Goal: Task Accomplishment & Management: Use online tool/utility

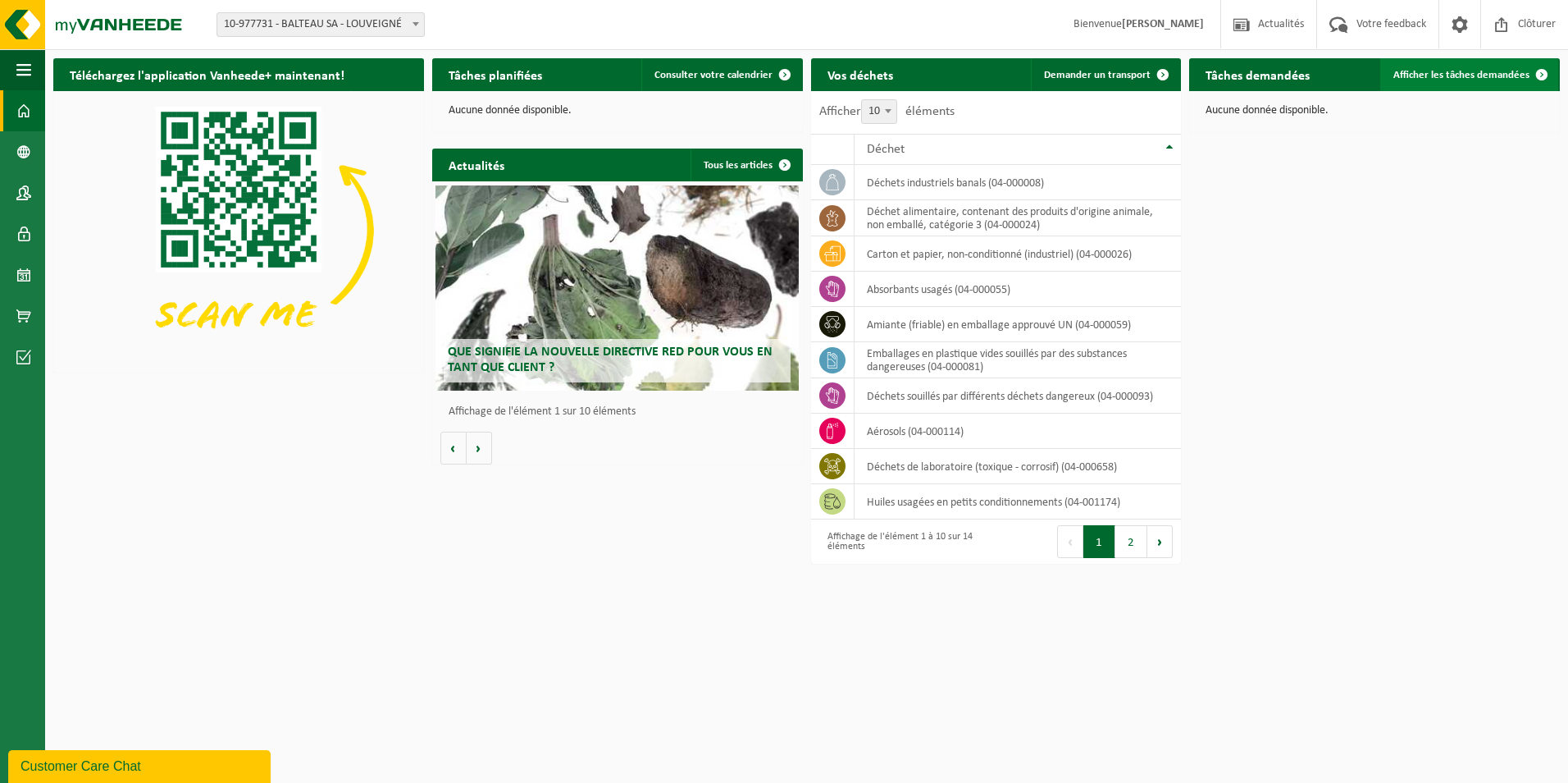
click at [1490, 70] on span "Afficher les tâches demandées" at bounding box center [1461, 75] width 136 height 11
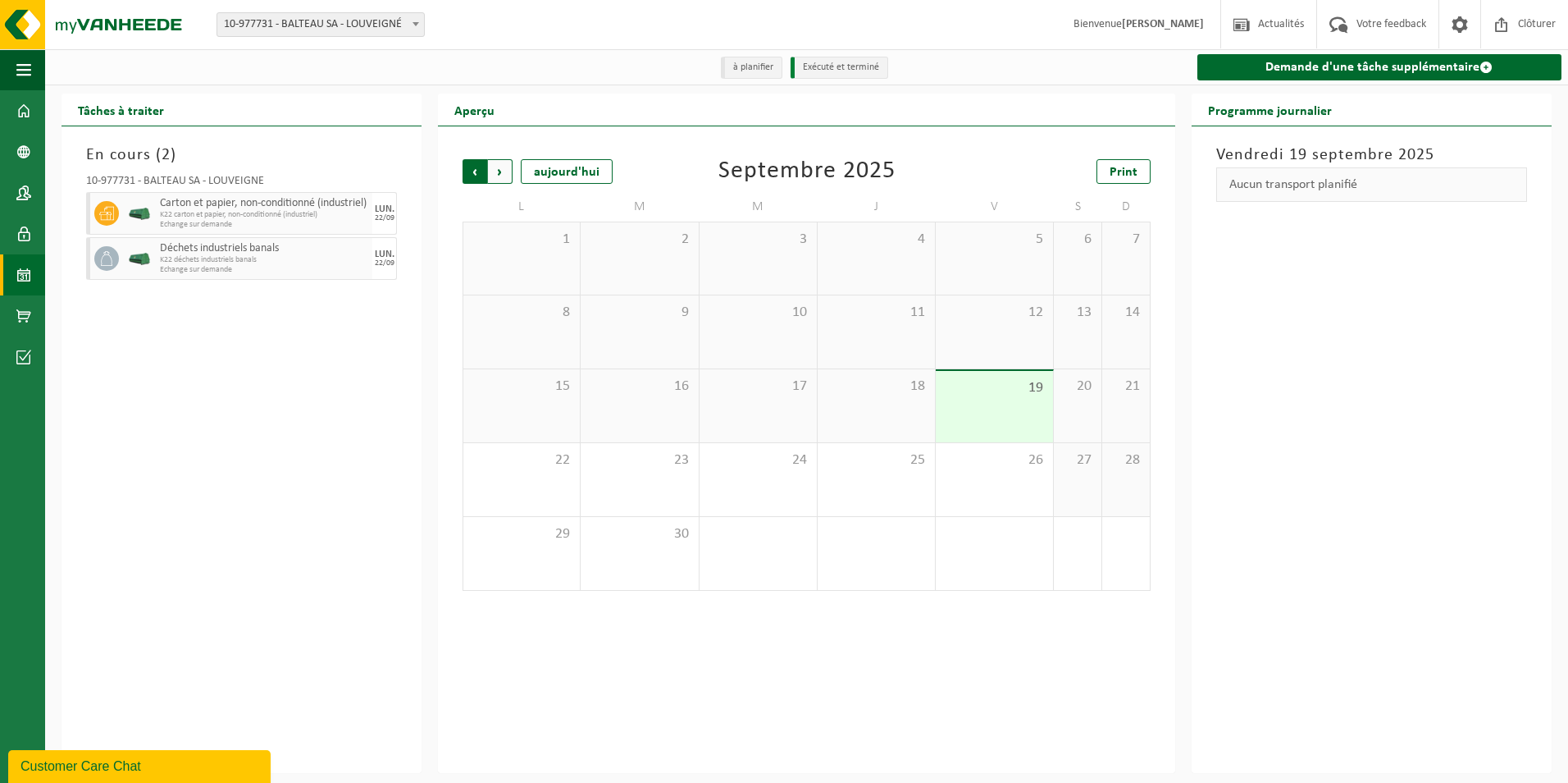
click at [502, 172] on span "Suivant" at bounding box center [500, 171] width 25 height 25
click at [470, 170] on span "Précédent" at bounding box center [475, 171] width 25 height 25
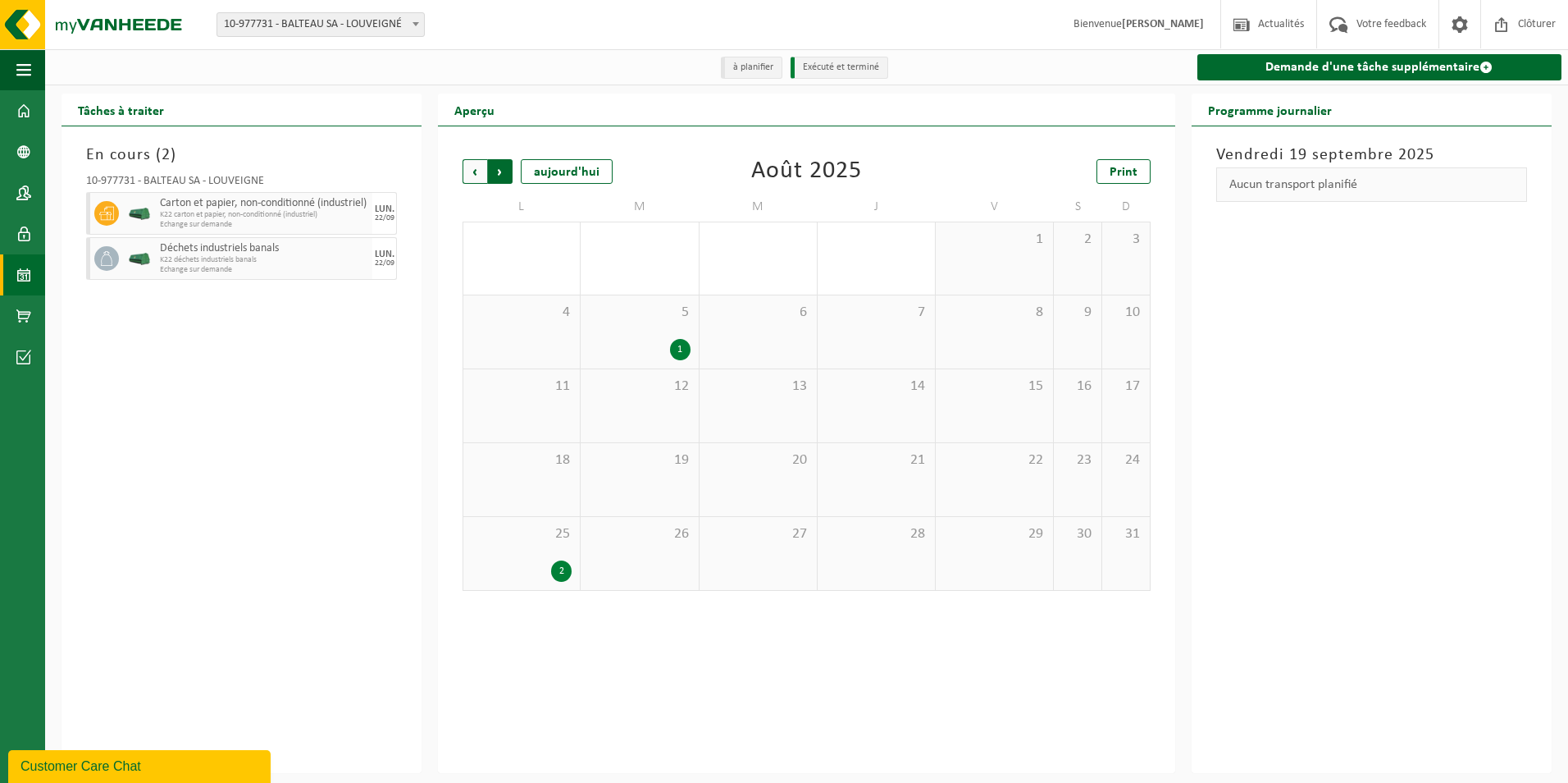
click at [475, 174] on span "Précédent" at bounding box center [475, 171] width 25 height 25
click at [503, 174] on span "Suivant" at bounding box center [500, 171] width 25 height 25
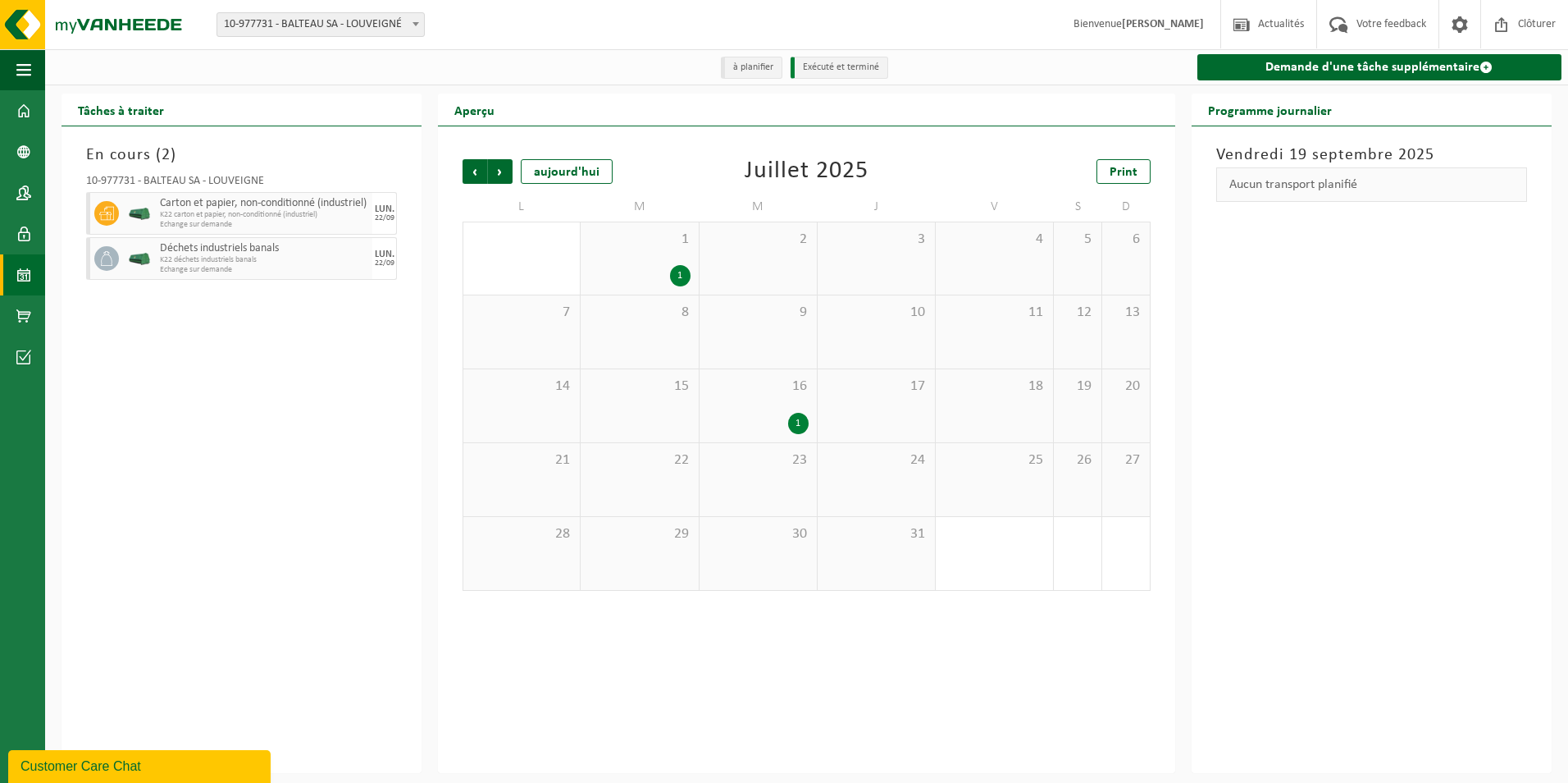
click at [503, 174] on span "Suivant" at bounding box center [500, 171] width 25 height 25
click at [469, 168] on span "Précédent" at bounding box center [475, 171] width 25 height 25
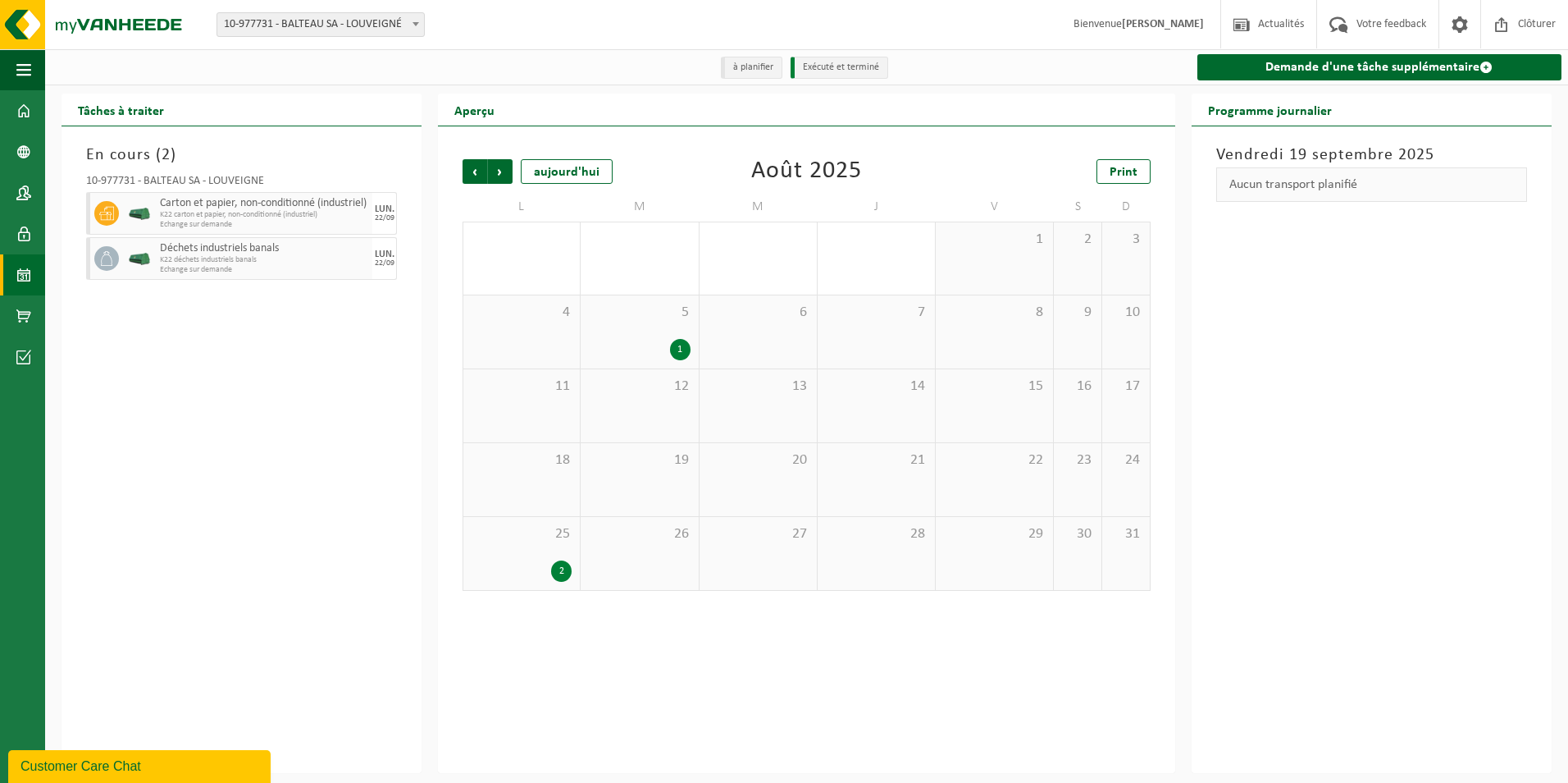
click at [469, 168] on span "Précédent" at bounding box center [475, 171] width 25 height 25
click at [503, 181] on span "Suivant" at bounding box center [500, 171] width 25 height 25
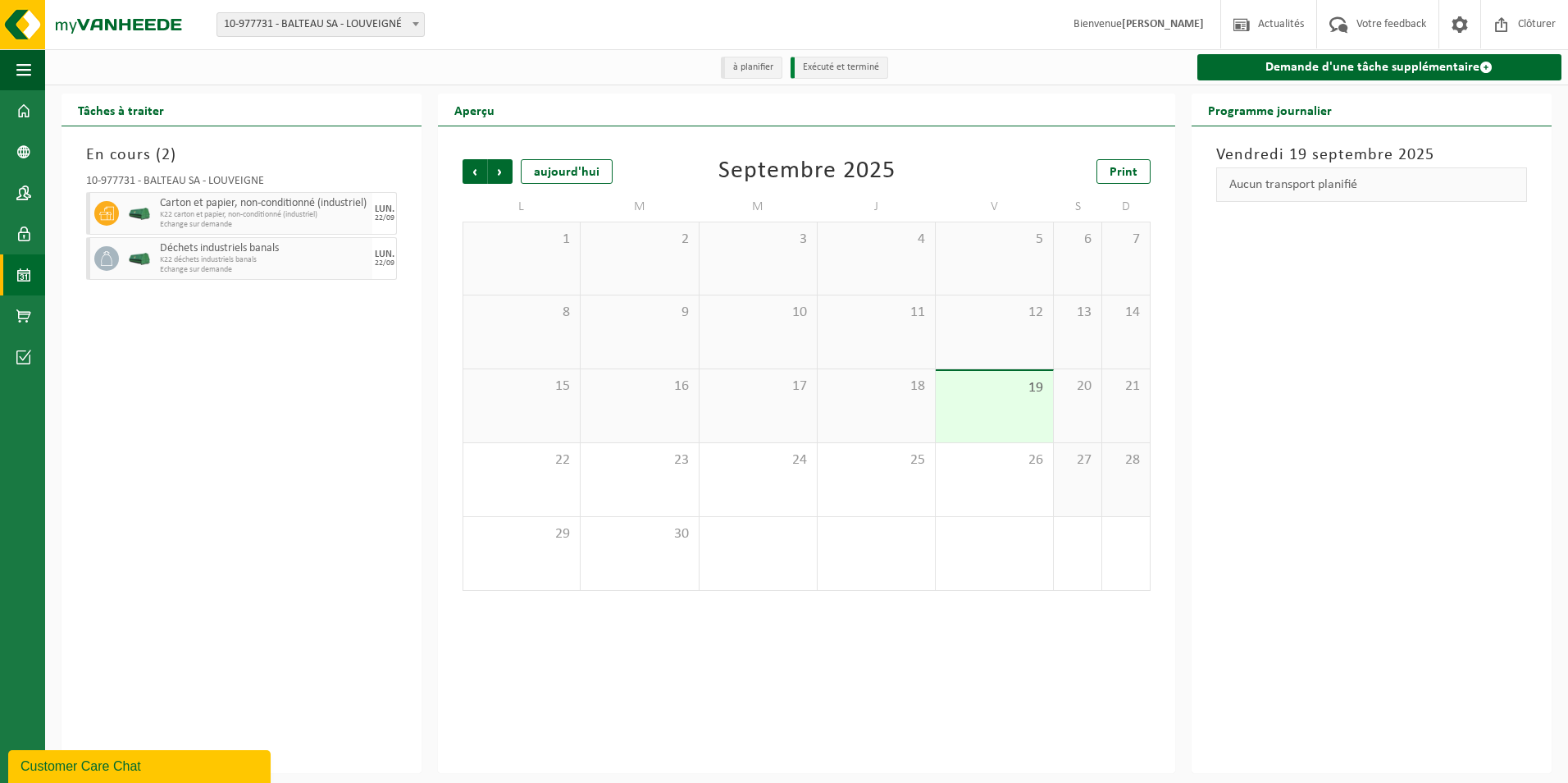
click at [503, 181] on span "Suivant" at bounding box center [500, 171] width 25 height 25
click at [470, 172] on span "Précédent" at bounding box center [475, 171] width 25 height 25
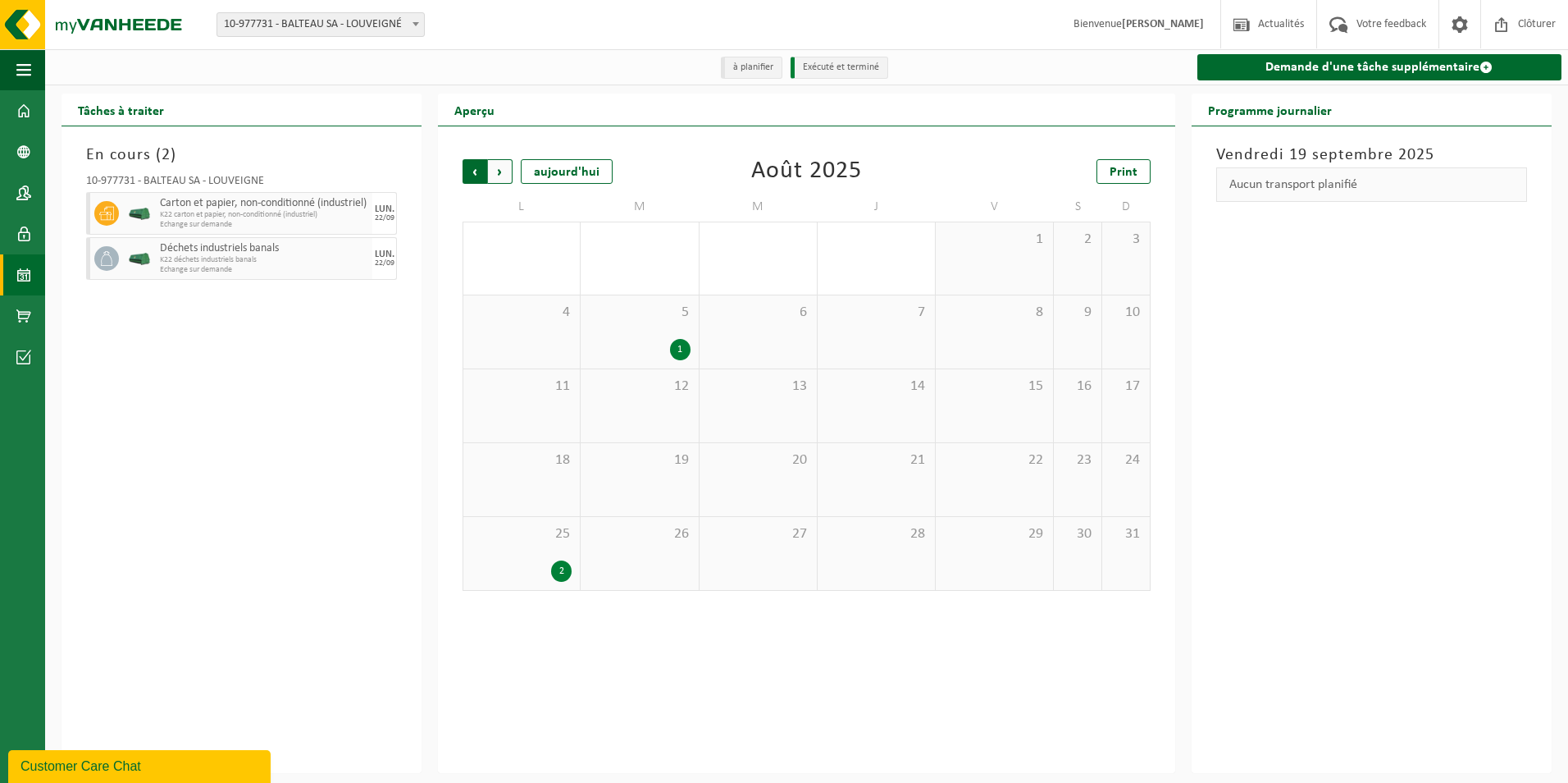
click at [502, 177] on span "Suivant" at bounding box center [500, 171] width 25 height 25
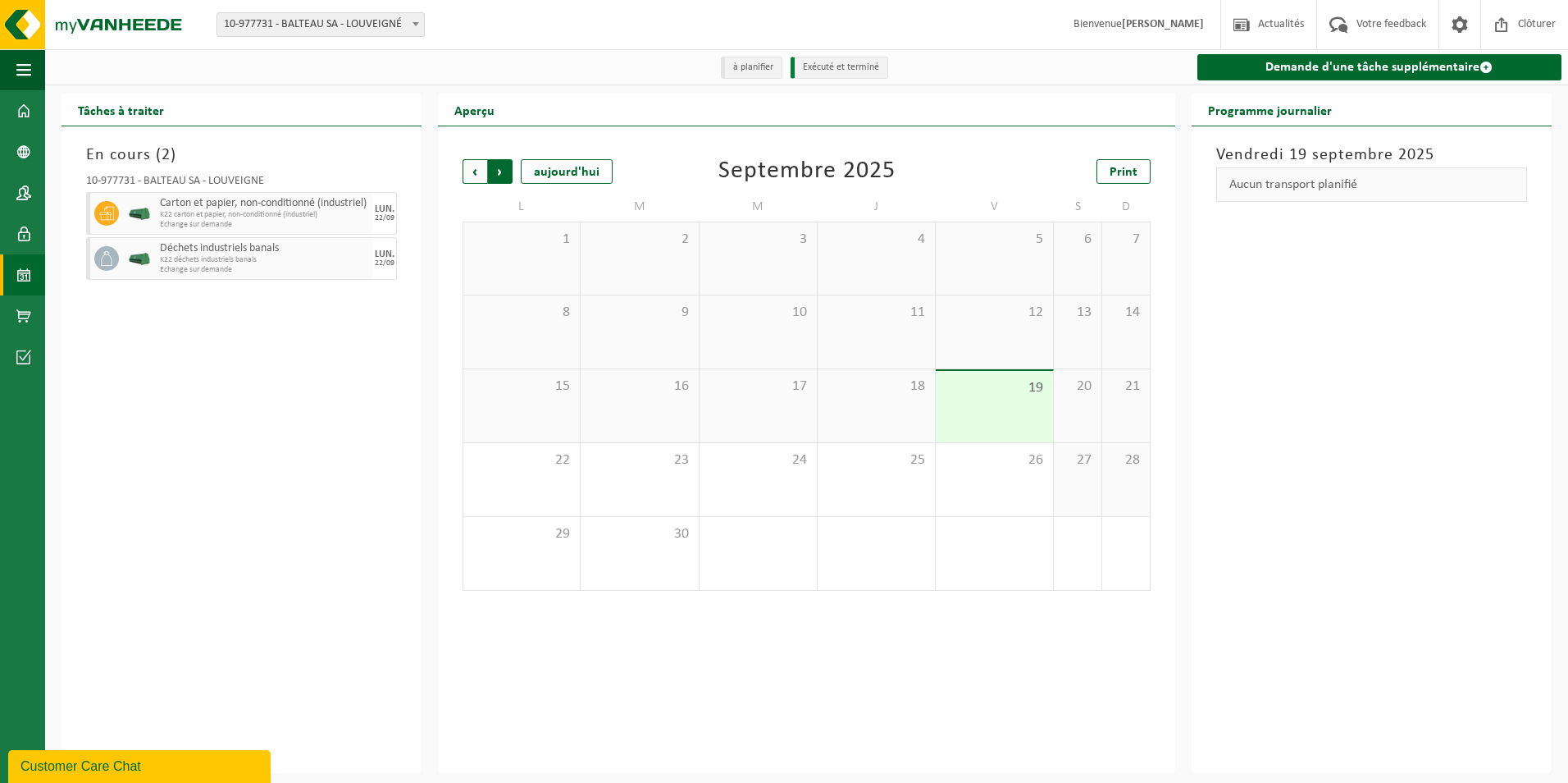
click at [478, 172] on span "Précédent" at bounding box center [475, 171] width 25 height 25
